Goal: Information Seeking & Learning: Understand process/instructions

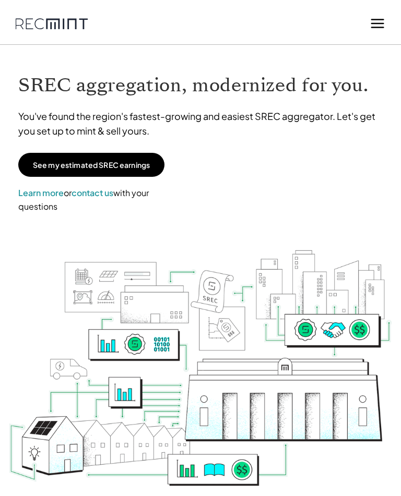
click at [376, 27] on icon at bounding box center [377, 24] width 16 height 16
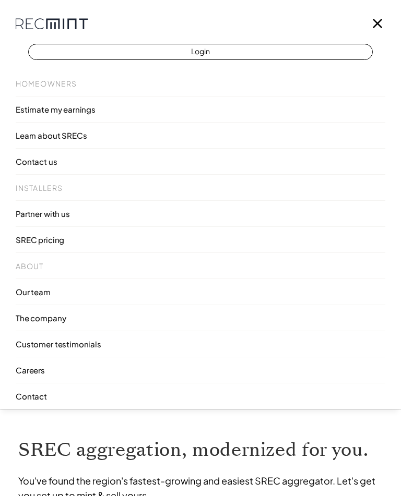
click at [226, 52] on link "Login" at bounding box center [200, 52] width 344 height 16
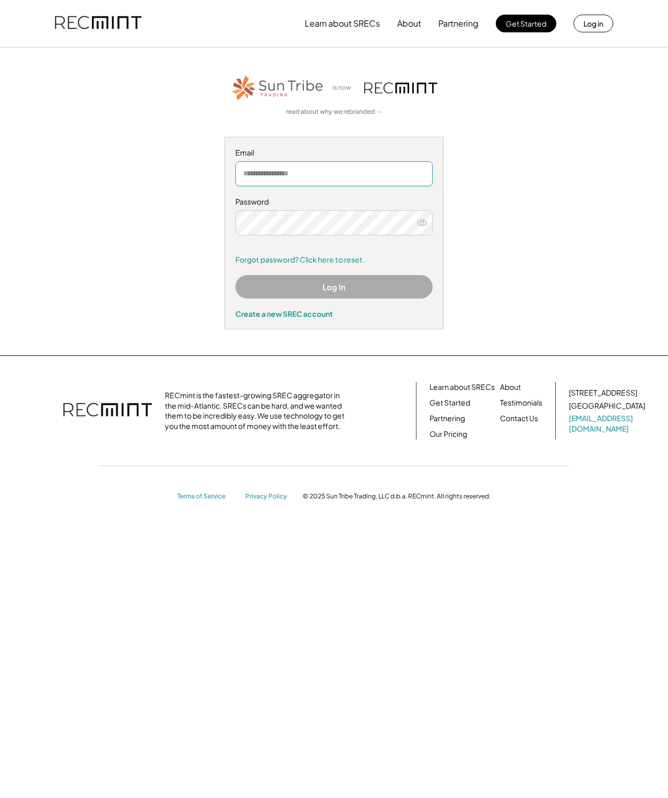
type input "**********"
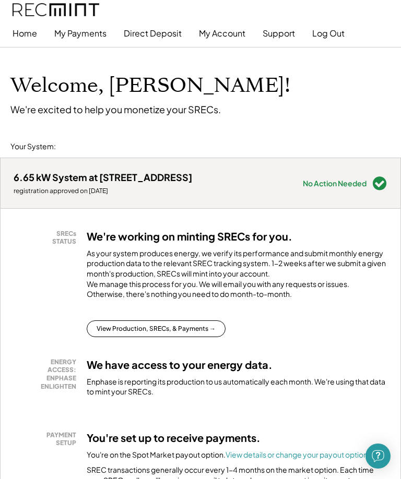
click at [209, 337] on button "View Production, SRECs, & Payments →" at bounding box center [156, 328] width 139 height 17
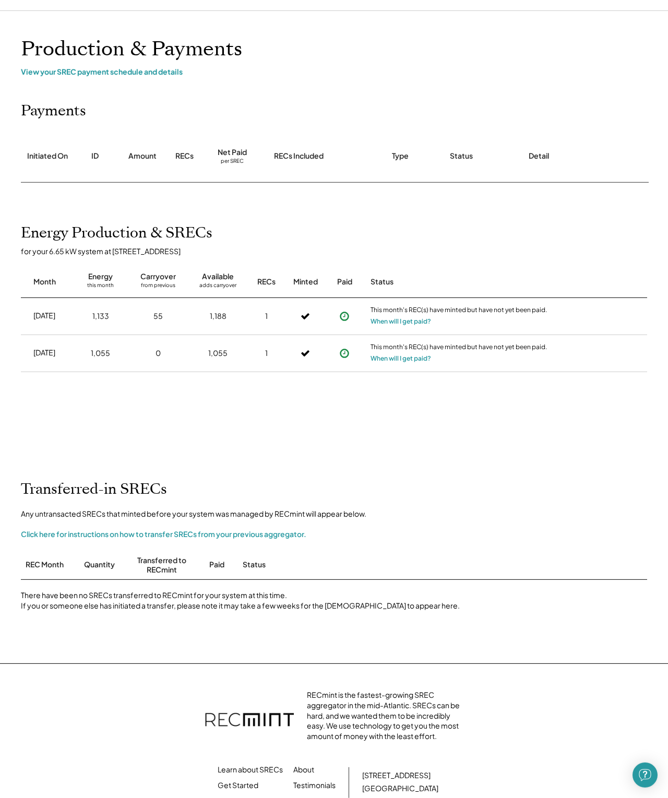
click at [400, 327] on button "When will I get paid?" at bounding box center [400, 321] width 61 height 10
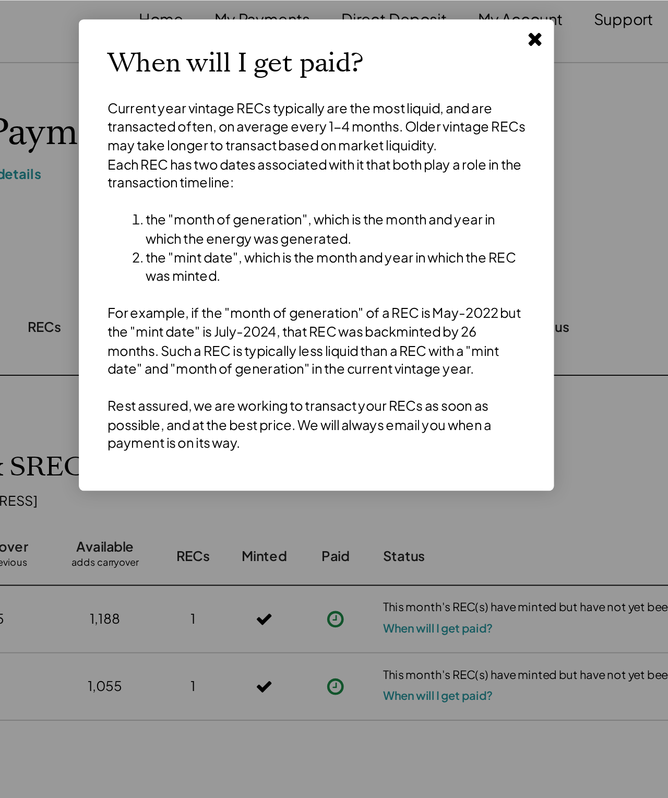
scroll to position [13, 0]
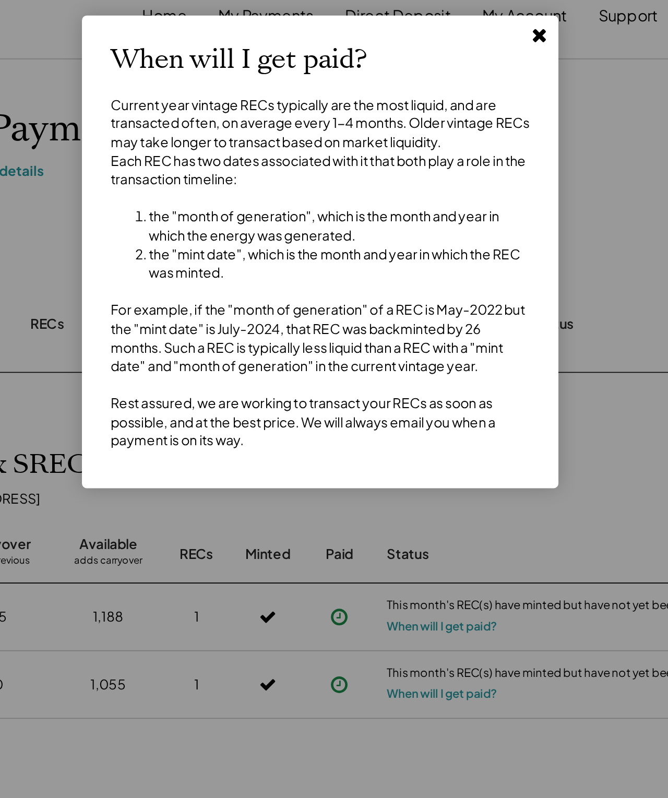
click at [330, 133] on div at bounding box center [334, 399] width 668 height 798
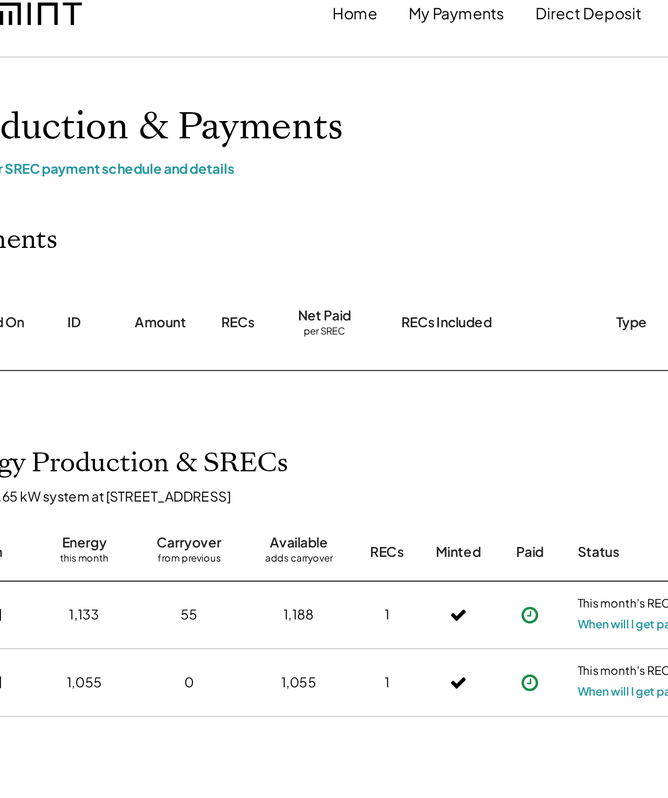
scroll to position [0, 0]
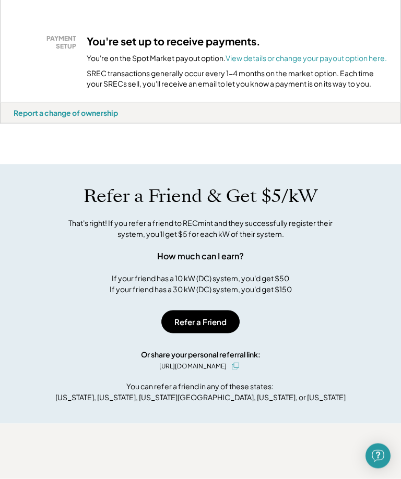
scroll to position [398, 0]
